Goal: Check status: Check status

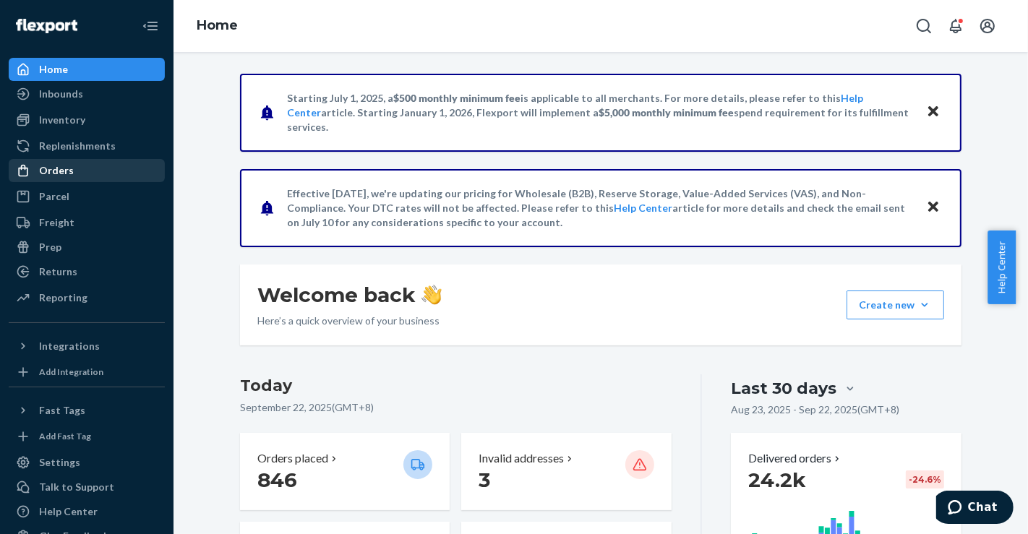
click at [64, 166] on div "Orders" at bounding box center [56, 170] width 35 height 14
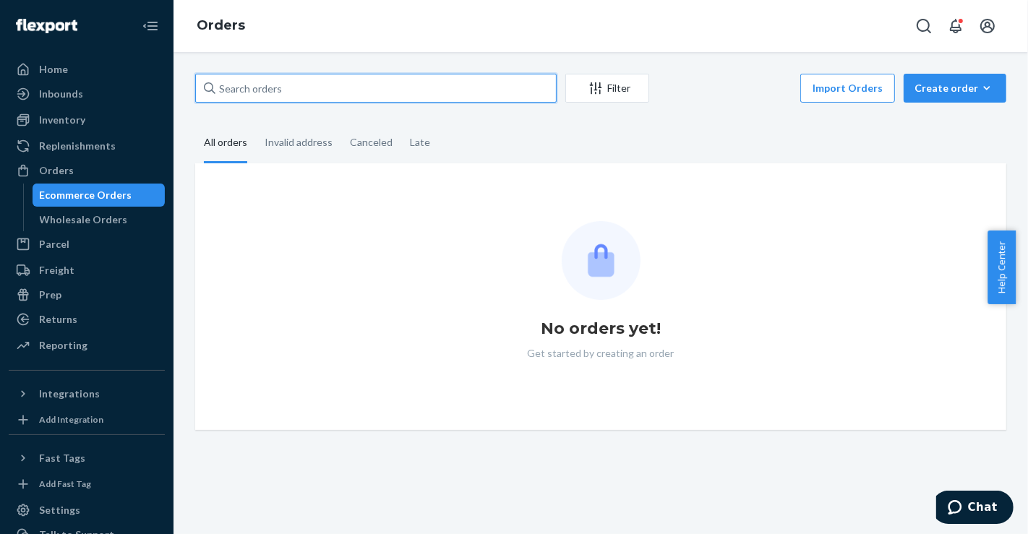
click at [369, 91] on input "text" at bounding box center [375, 88] width 361 height 29
paste input "SO2845237"
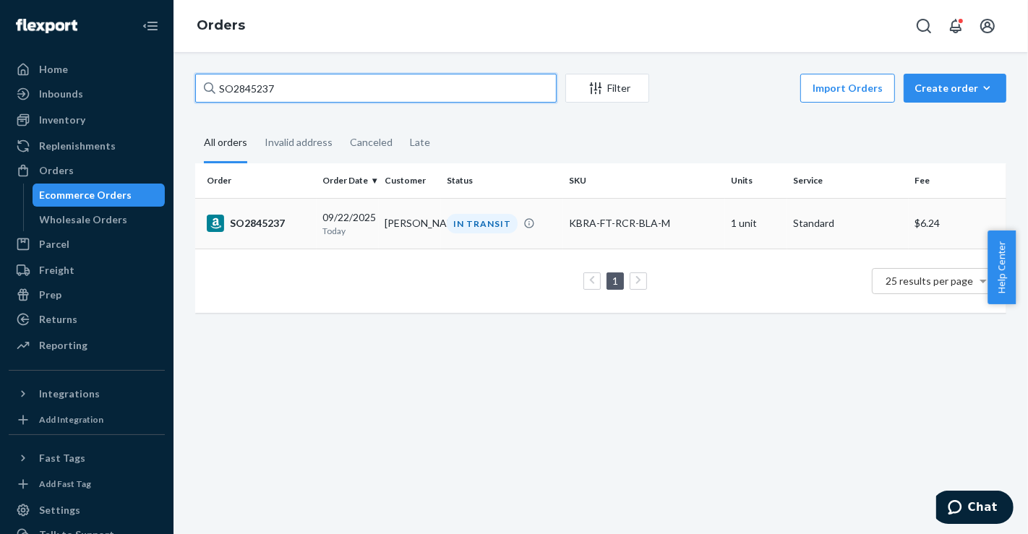
type input "SO2845237"
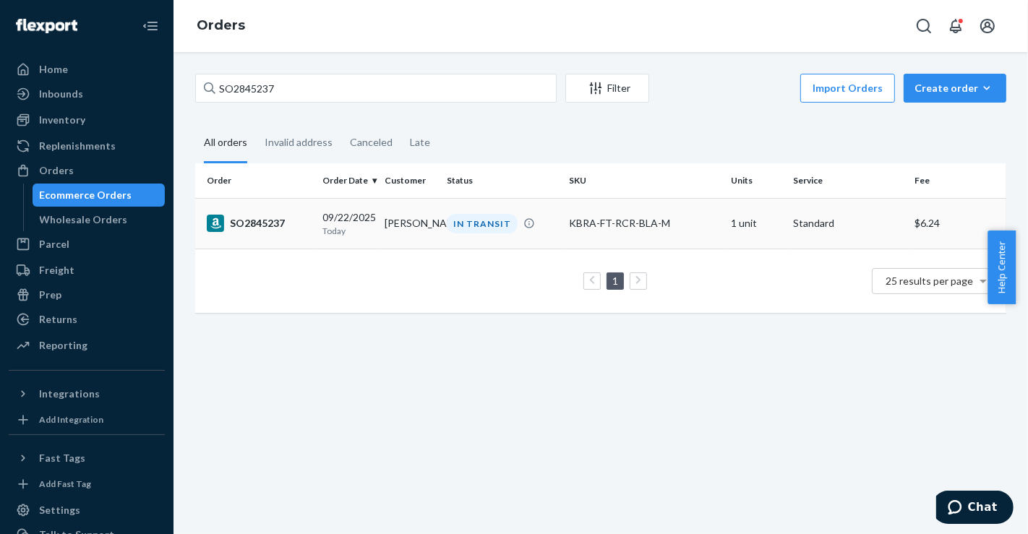
click at [421, 241] on td "[PERSON_NAME]" at bounding box center [410, 223] width 62 height 51
